Goal: Information Seeking & Learning: Learn about a topic

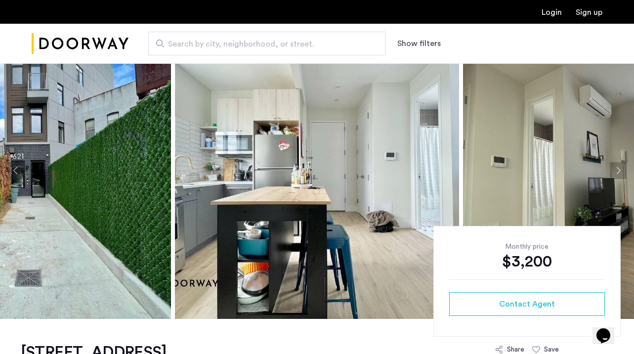
scroll to position [42, 0]
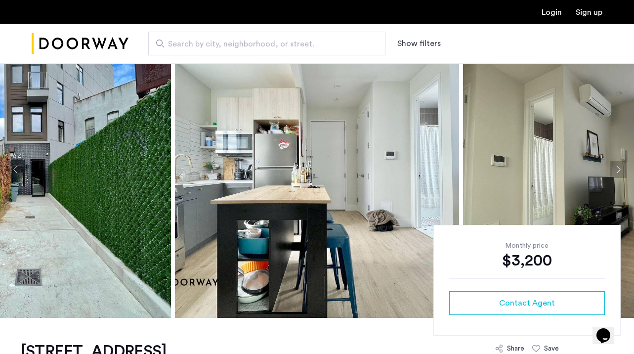
click at [616, 169] on button "Next apartment" at bounding box center [617, 169] width 17 height 17
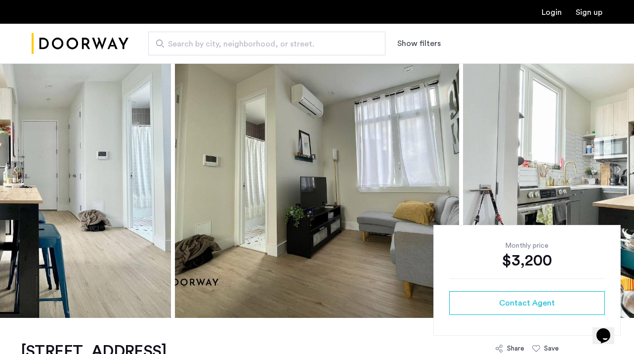
click at [616, 170] on button "Next apartment" at bounding box center [617, 169] width 17 height 17
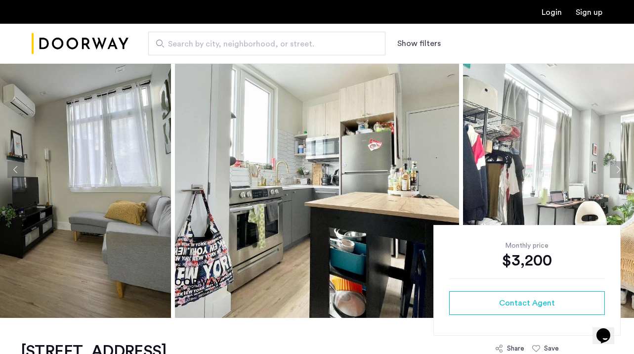
click at [616, 171] on button "Next apartment" at bounding box center [617, 169] width 17 height 17
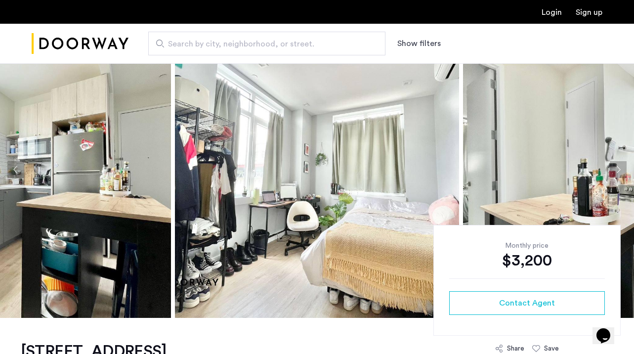
click at [617, 173] on button "Next apartment" at bounding box center [617, 169] width 17 height 17
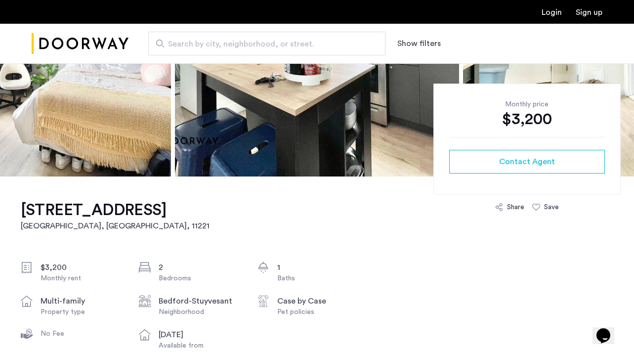
scroll to position [194, 0]
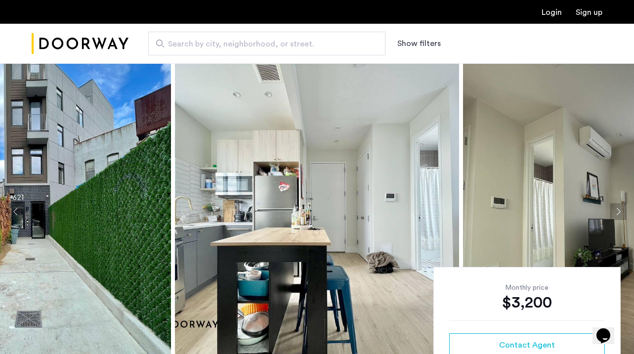
click at [347, 245] on img at bounding box center [317, 211] width 284 height 296
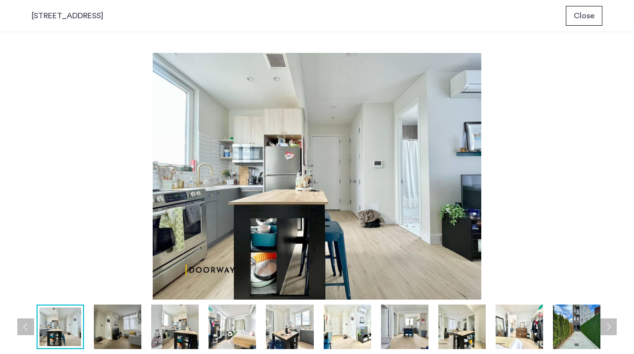
click at [399, 327] on img at bounding box center [404, 326] width 47 height 44
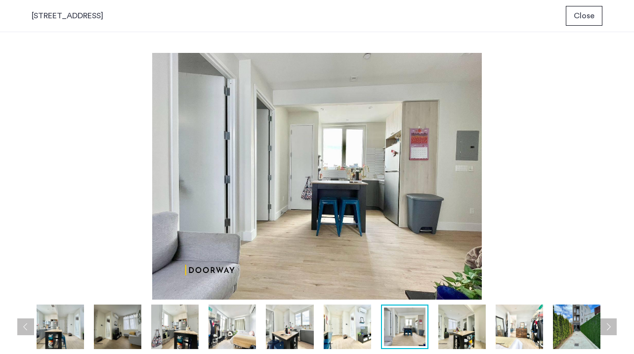
click at [457, 333] on img at bounding box center [461, 326] width 47 height 44
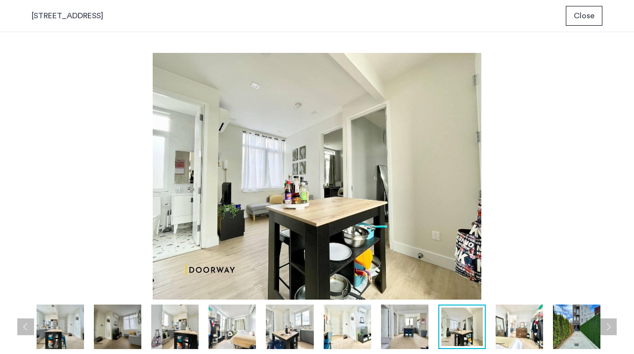
click at [221, 337] on img at bounding box center [231, 326] width 47 height 44
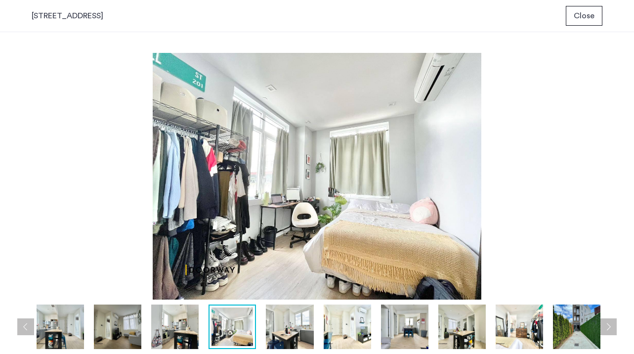
click at [109, 325] on img at bounding box center [117, 326] width 47 height 44
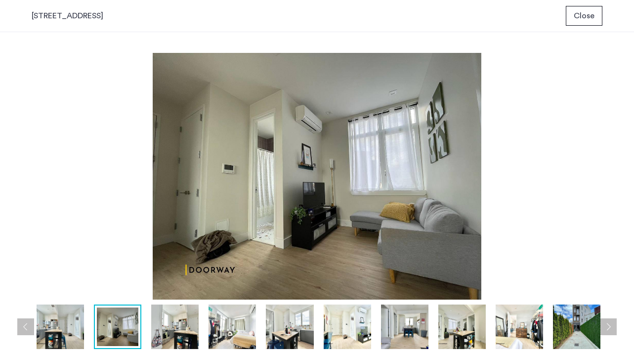
click at [514, 326] on img at bounding box center [518, 326] width 47 height 44
